Goal: Task Accomplishment & Management: Use online tool/utility

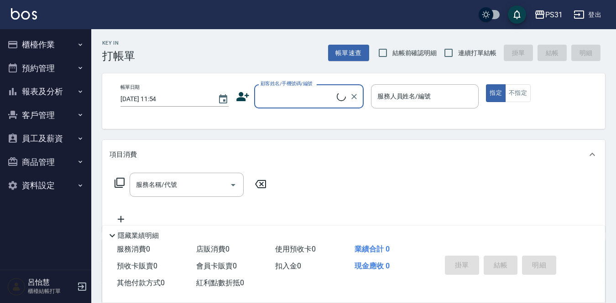
click at [42, 50] on button "櫃檯作業" at bounding box center [46, 45] width 84 height 24
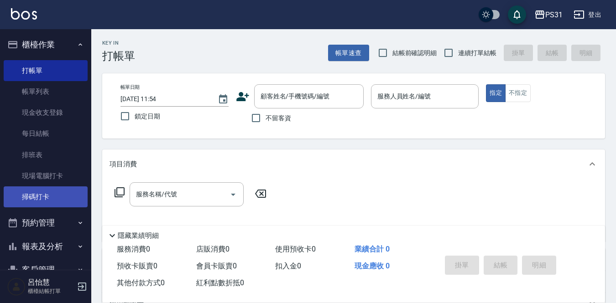
click at [47, 197] on link "掃碼打卡" at bounding box center [46, 197] width 84 height 21
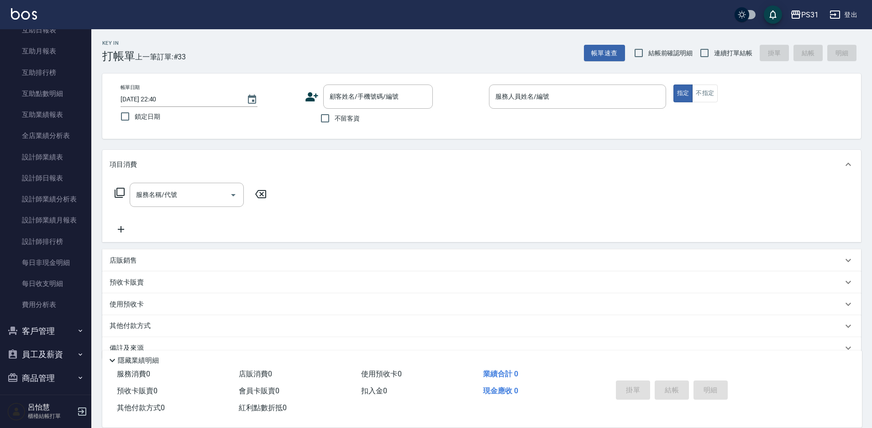
scroll to position [114, 0]
